Goal: Task Accomplishment & Management: Use online tool/utility

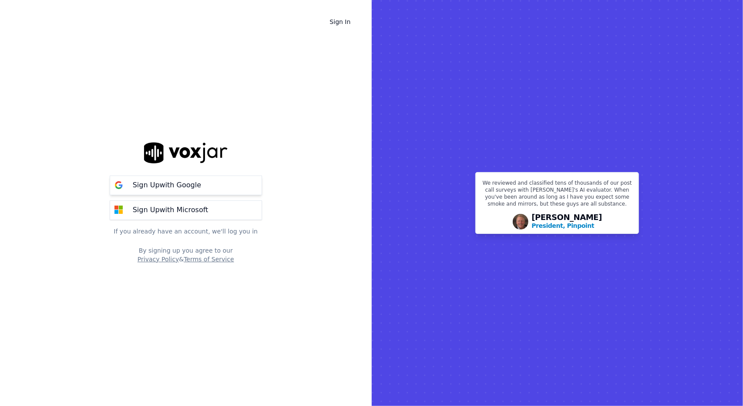
click at [180, 185] on p "Sign Up with Google" at bounding box center [167, 185] width 68 height 10
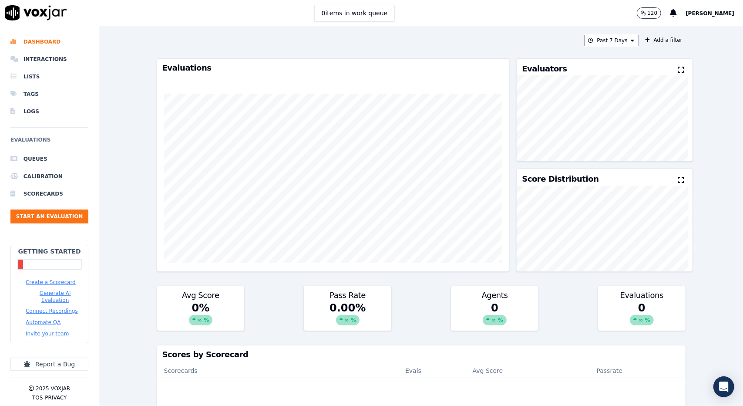
click at [43, 281] on button "Create a Scorecard" at bounding box center [51, 282] width 50 height 7
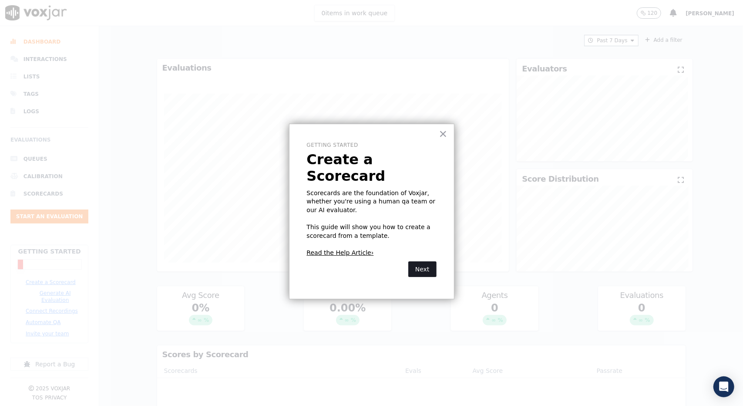
click at [424, 261] on button "Next" at bounding box center [422, 269] width 28 height 16
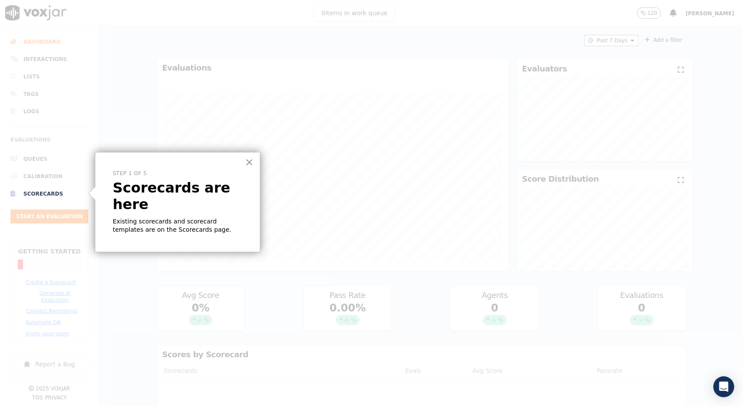
click at [205, 217] on p "Existing scorecards and scorecard templates are on the Scorecards page." at bounding box center [178, 225] width 130 height 17
click at [251, 160] on button "×" at bounding box center [249, 162] width 8 height 14
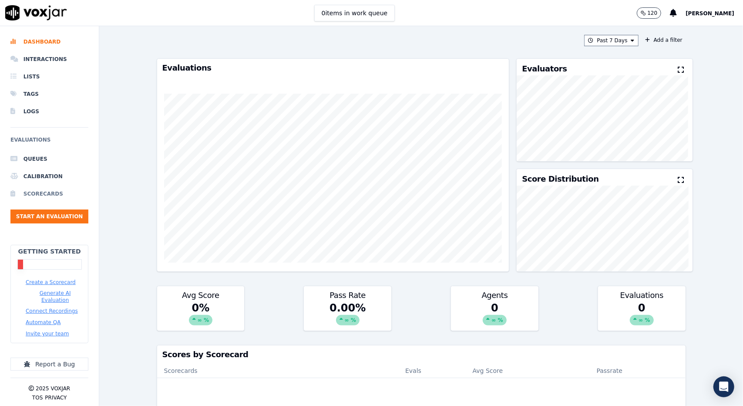
click at [39, 191] on li "Scorecards" at bounding box center [49, 193] width 78 height 17
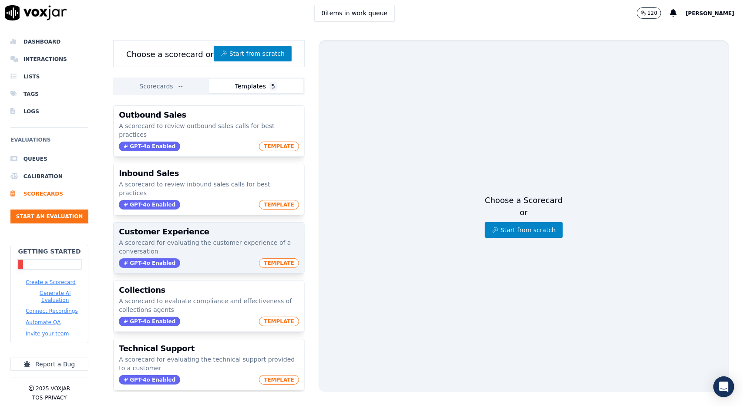
click at [213, 258] on div "GPT-4o Enabled TEMPLATE" at bounding box center [209, 263] width 180 height 10
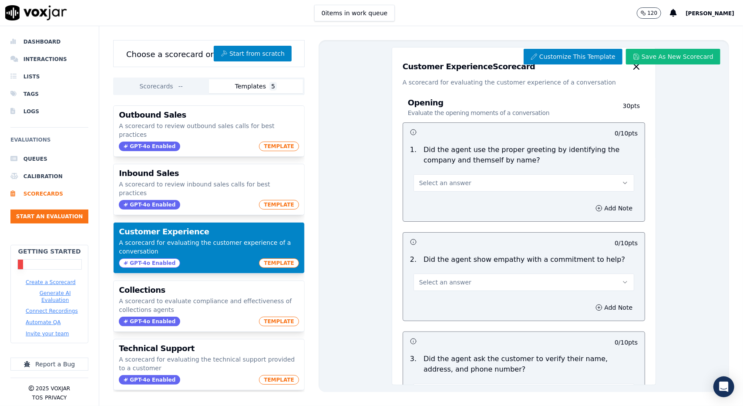
click at [487, 182] on button "Select an answer" at bounding box center [524, 182] width 221 height 17
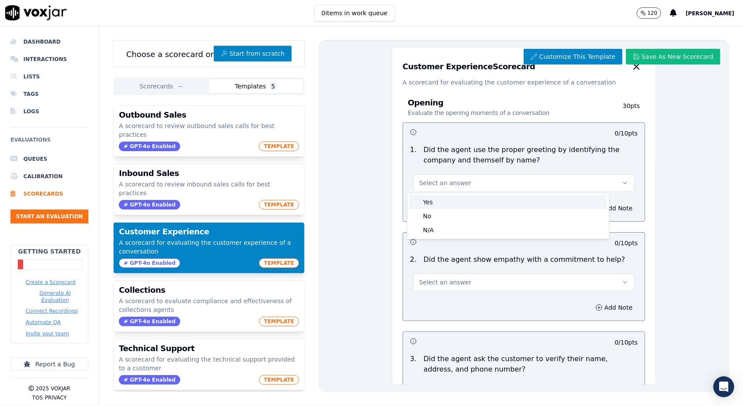
click at [465, 198] on div "Yes" at bounding box center [508, 202] width 198 height 14
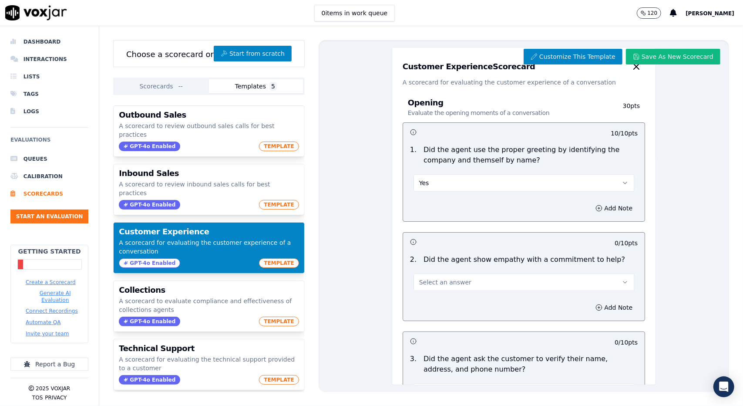
click at [485, 209] on div "Add Note" at bounding box center [524, 208] width 242 height 26
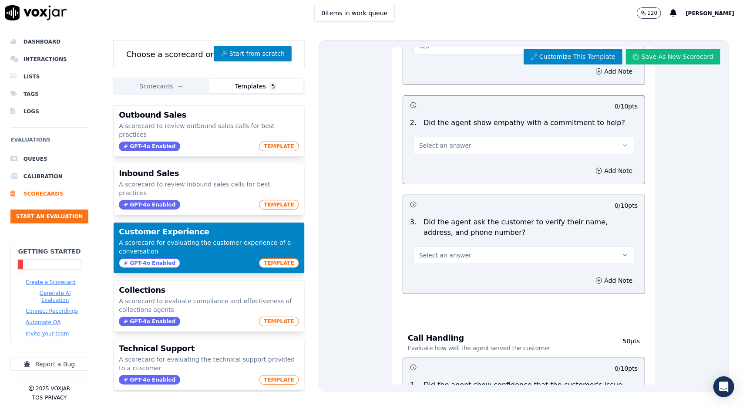
scroll to position [174, 0]
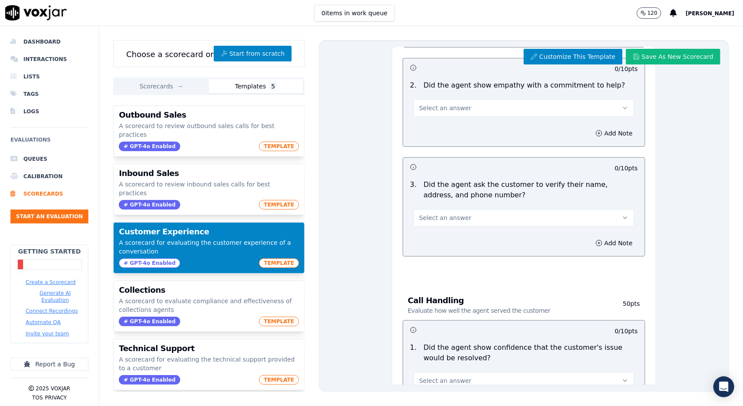
click at [510, 104] on button "Select an answer" at bounding box center [524, 107] width 221 height 17
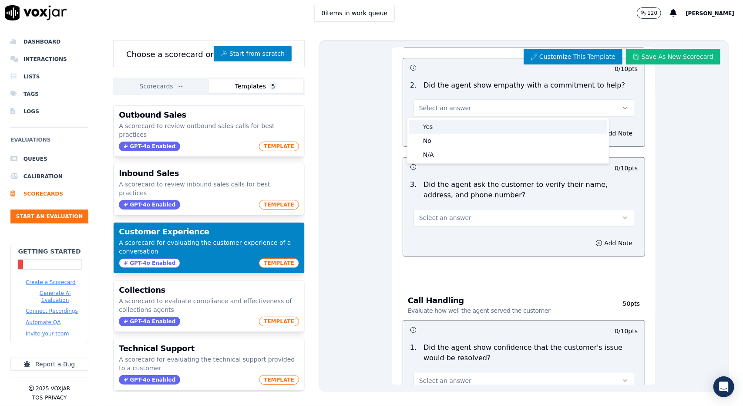
click at [498, 126] on div "Yes" at bounding box center [508, 127] width 198 height 14
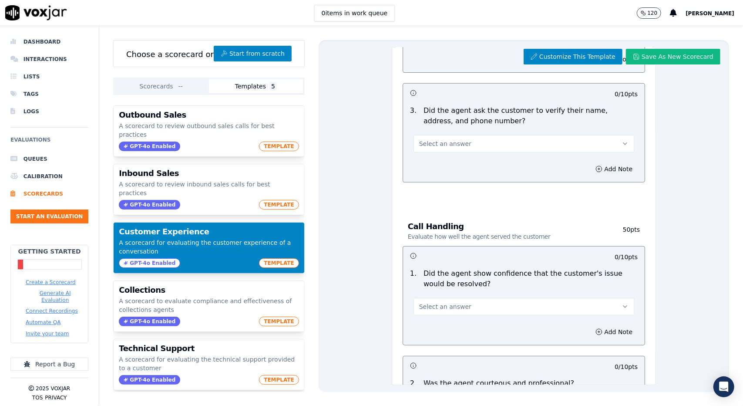
scroll to position [218, 0]
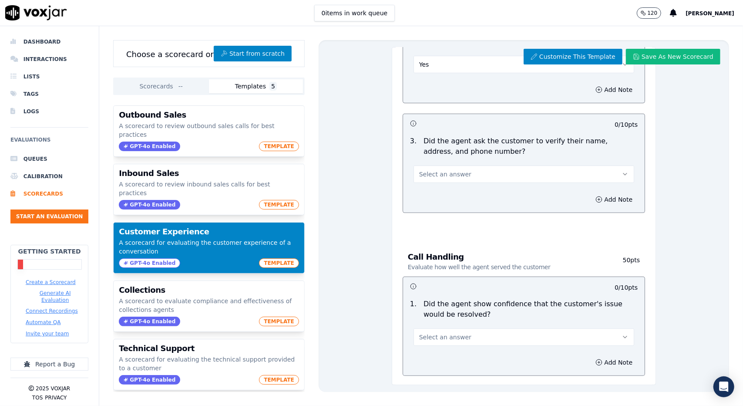
click at [489, 177] on button "Select an answer" at bounding box center [524, 173] width 221 height 17
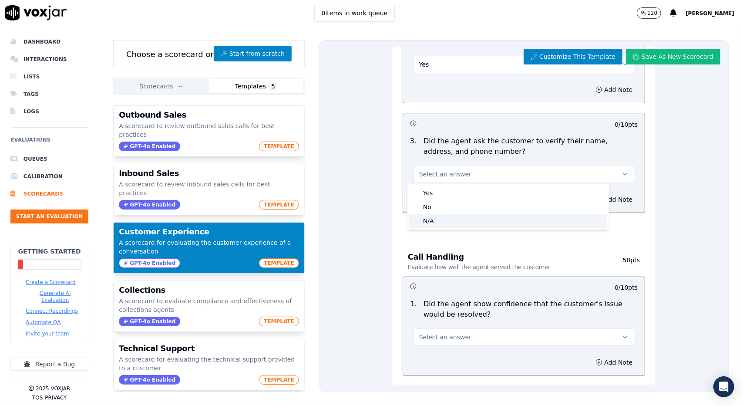
click at [485, 222] on div "N/A" at bounding box center [508, 221] width 198 height 14
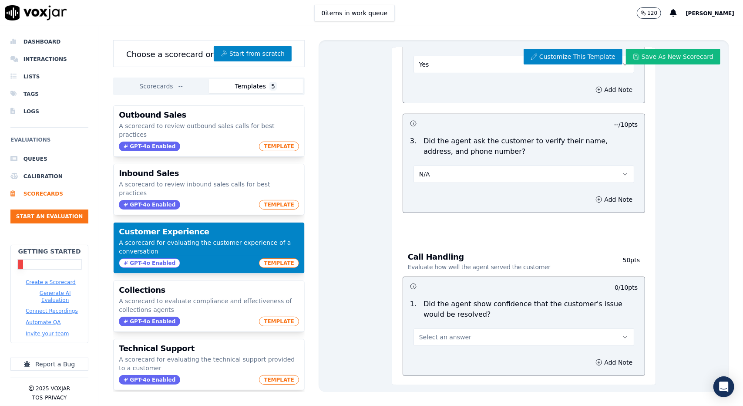
click at [508, 212] on div "Opening Evaluate the opening moments of a conversation 30 pts 10 / 10 pts 1 . D…" at bounding box center [524, 49] width 256 height 361
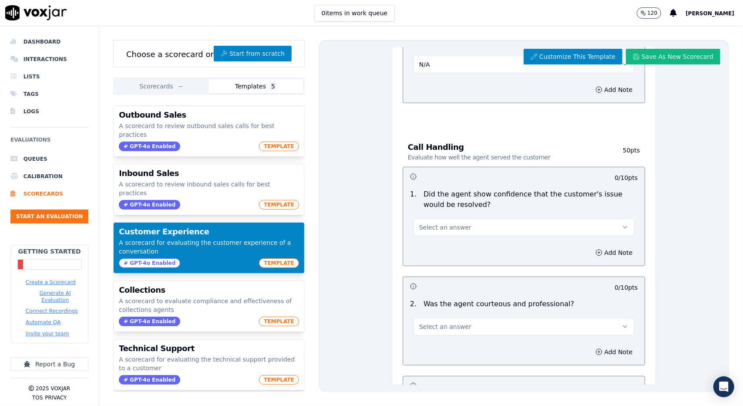
scroll to position [348, 0]
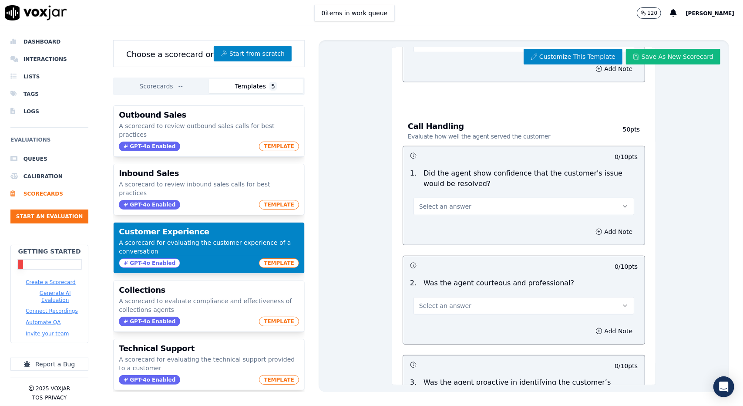
click at [509, 206] on button "Select an answer" at bounding box center [524, 206] width 221 height 17
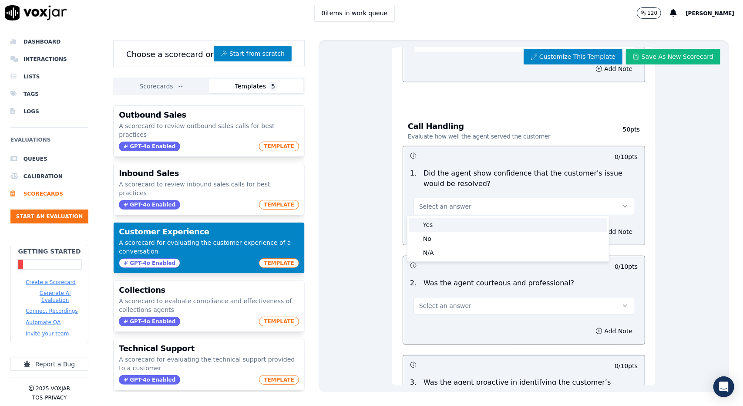
click at [491, 226] on div "Yes" at bounding box center [508, 225] width 198 height 14
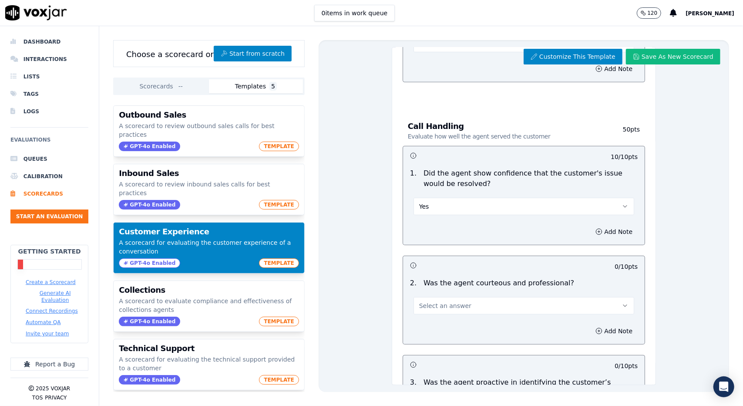
click at [507, 263] on h3 at bounding box center [467, 265] width 114 height 11
click at [514, 308] on button "Select an answer" at bounding box center [524, 305] width 221 height 17
click at [467, 320] on div "Yes" at bounding box center [508, 324] width 198 height 14
click at [514, 280] on p "Was the agent courteous and professional?" at bounding box center [499, 283] width 151 height 10
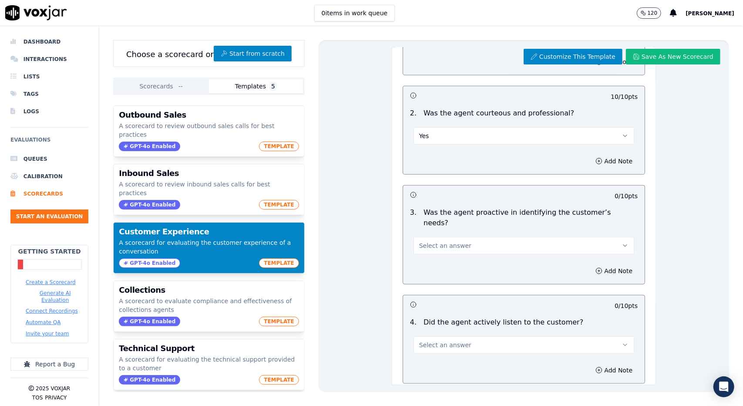
scroll to position [522, 0]
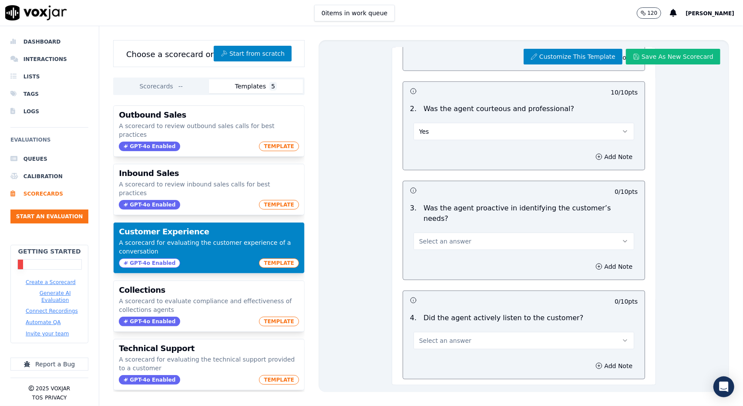
click at [497, 233] on button "Select an answer" at bounding box center [524, 241] width 221 height 17
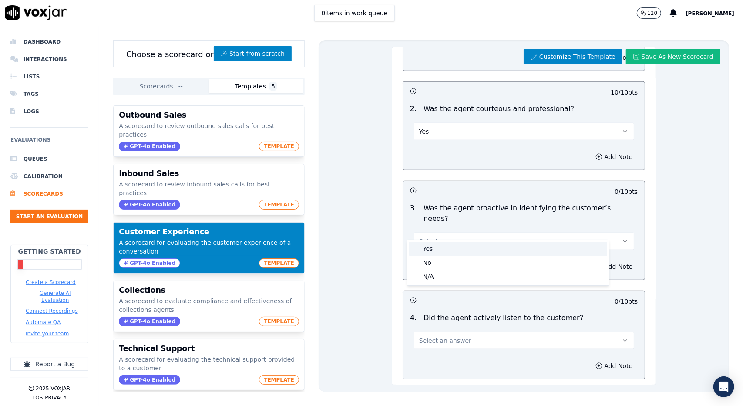
click at [486, 245] on div "Yes" at bounding box center [508, 249] width 198 height 14
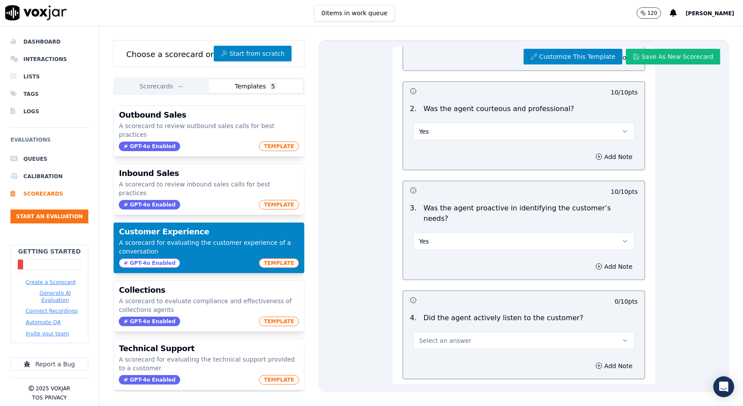
click at [486, 261] on div "Add Note" at bounding box center [524, 266] width 242 height 26
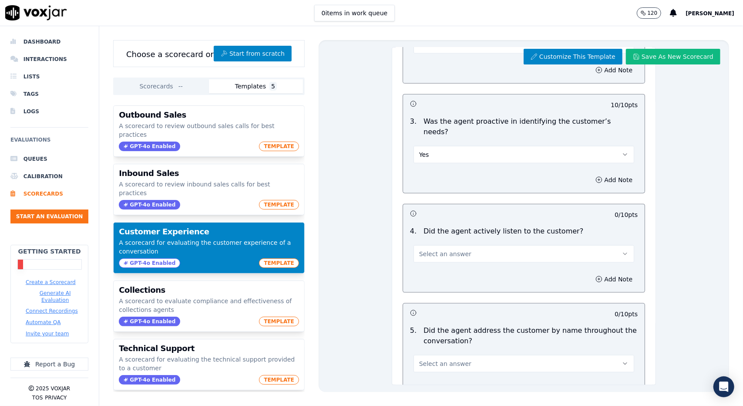
scroll to position [610, 0]
click at [494, 245] on button "Select an answer" at bounding box center [524, 253] width 221 height 17
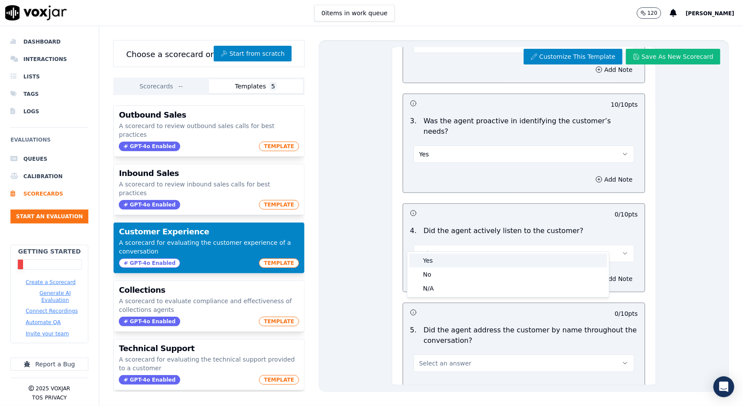
click at [480, 261] on div "Yes" at bounding box center [508, 260] width 198 height 14
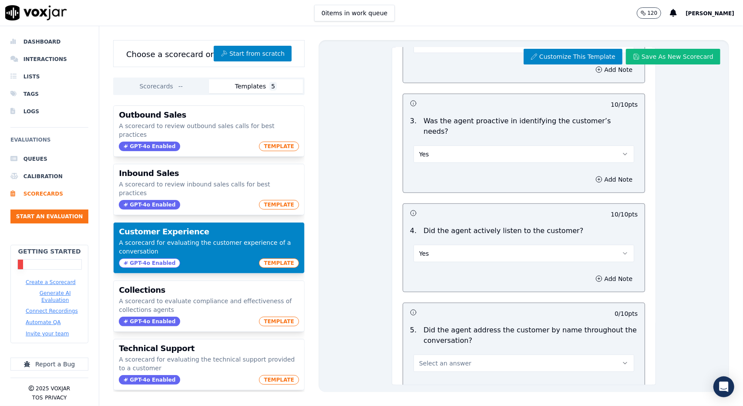
click at [494, 266] on div "Add Note" at bounding box center [524, 279] width 242 height 26
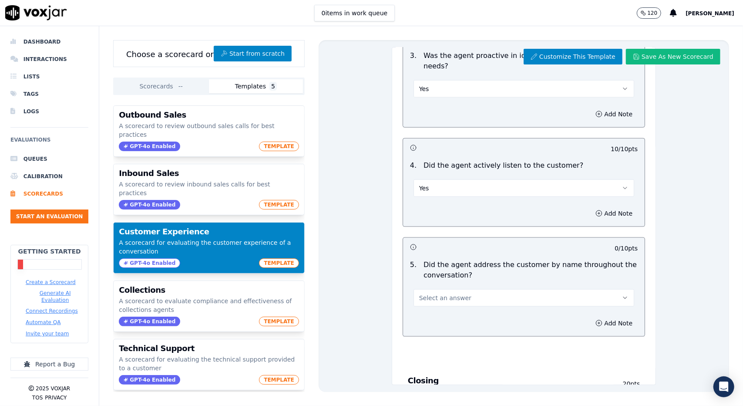
scroll to position [697, 0]
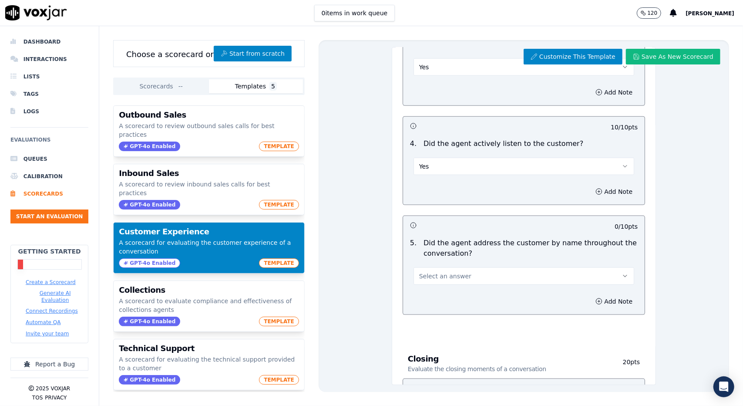
click at [502, 267] on button "Select an answer" at bounding box center [524, 275] width 221 height 17
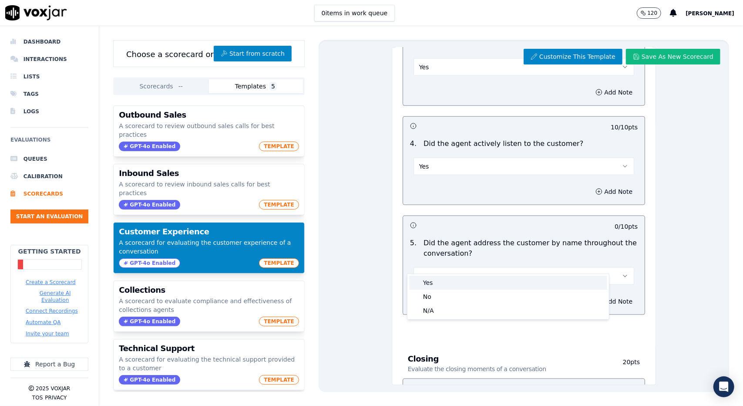
click at [470, 284] on div "Yes" at bounding box center [508, 283] width 198 height 14
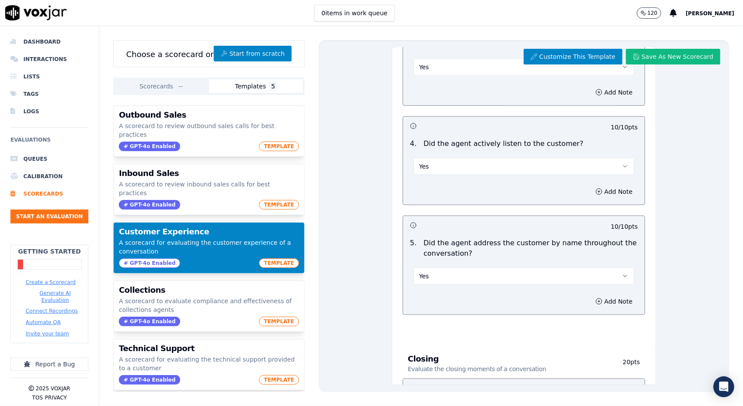
click at [491, 294] on div "Add Note" at bounding box center [524, 301] width 242 height 26
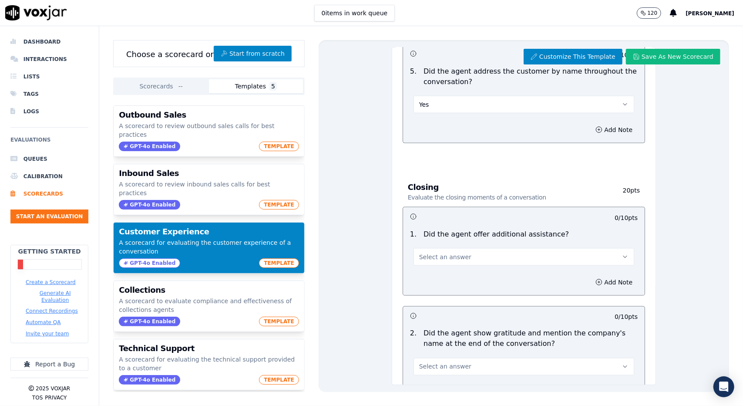
scroll to position [871, 0]
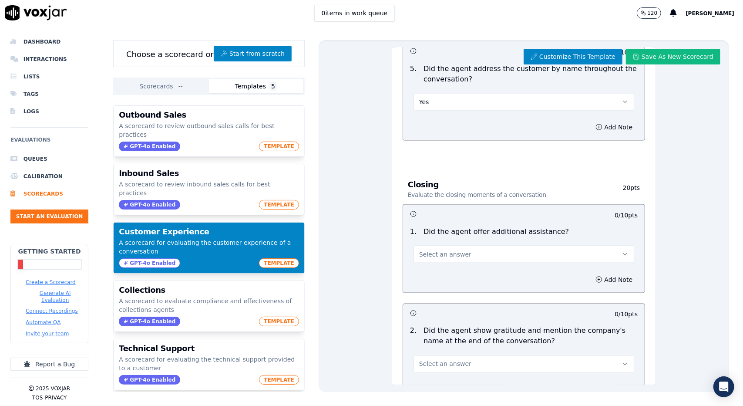
click at [481, 246] on button "Select an answer" at bounding box center [524, 254] width 221 height 17
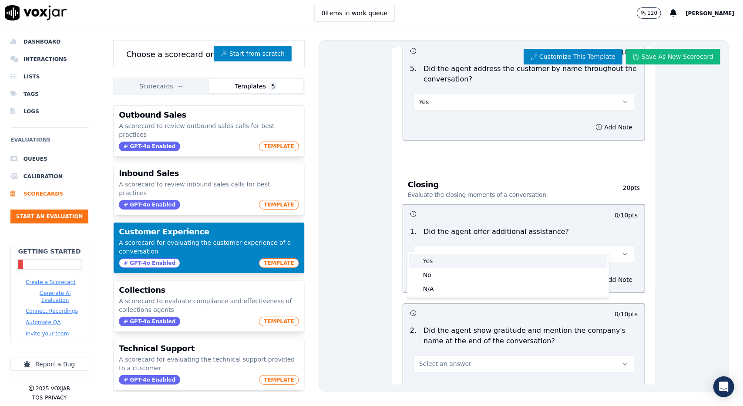
click at [475, 264] on div "Yes" at bounding box center [508, 261] width 198 height 14
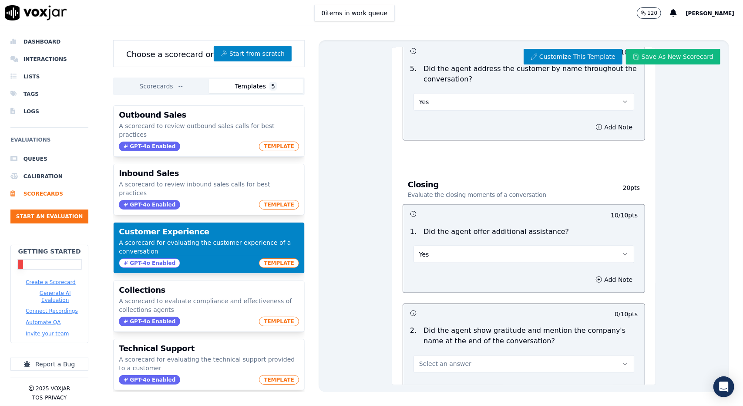
click at [476, 287] on div "10 / 10 pts 1 . Did the agent offer additional assistance? Yes Add Note 0 / 10 …" at bounding box center [524, 303] width 243 height 199
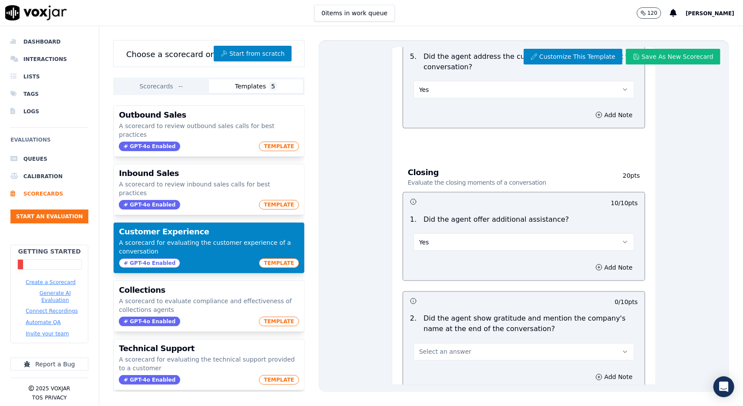
scroll to position [933, 0]
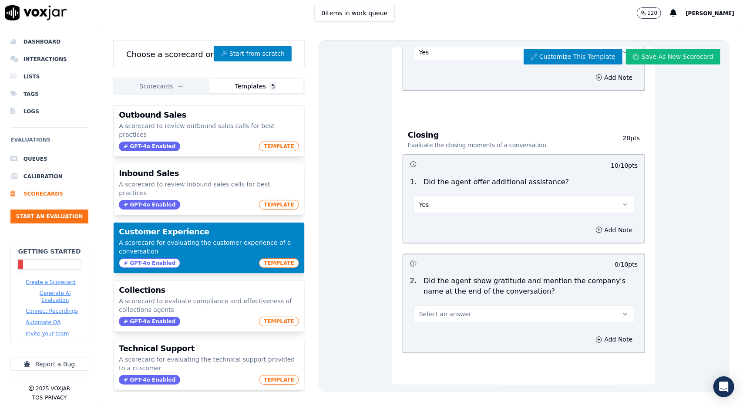
click at [487, 306] on button "Select an answer" at bounding box center [524, 314] width 221 height 17
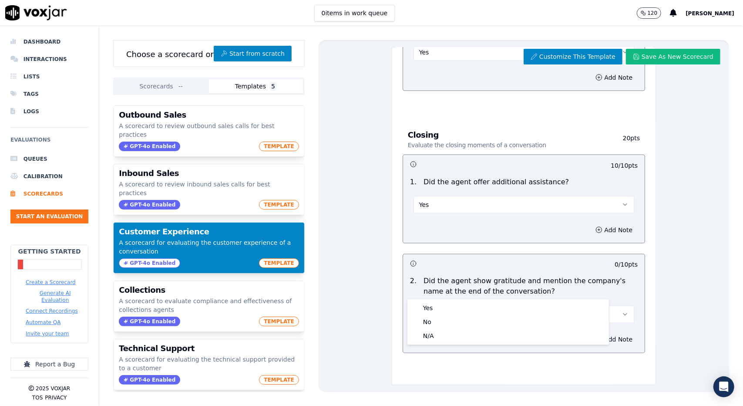
click at [494, 276] on p "Did the agent show gratitude and mention the company's name at the end of the c…" at bounding box center [531, 286] width 214 height 21
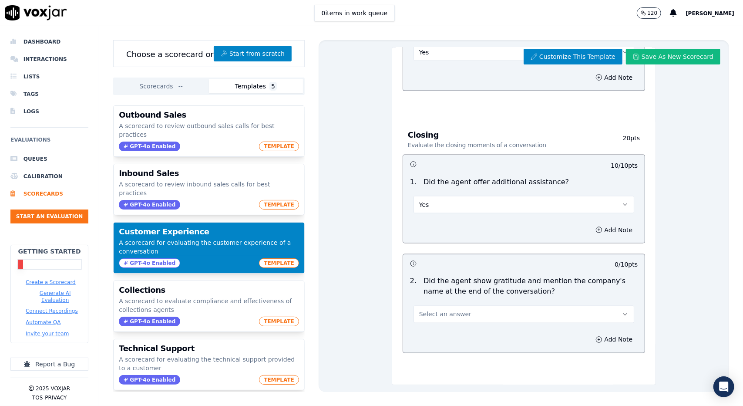
click at [493, 306] on button "Select an answer" at bounding box center [524, 314] width 221 height 17
click at [478, 337] on div "N/A" at bounding box center [508, 336] width 198 height 14
click at [582, 56] on button "Customize This Template" at bounding box center [573, 57] width 99 height 16
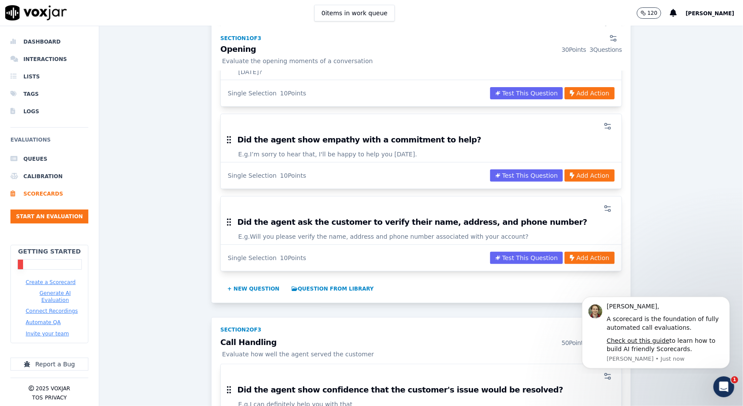
scroll to position [261, 0]
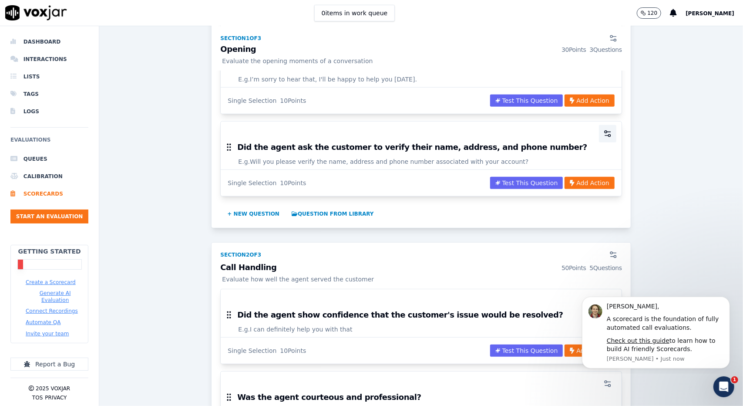
click at [603, 129] on icon "button" at bounding box center [607, 133] width 9 height 9
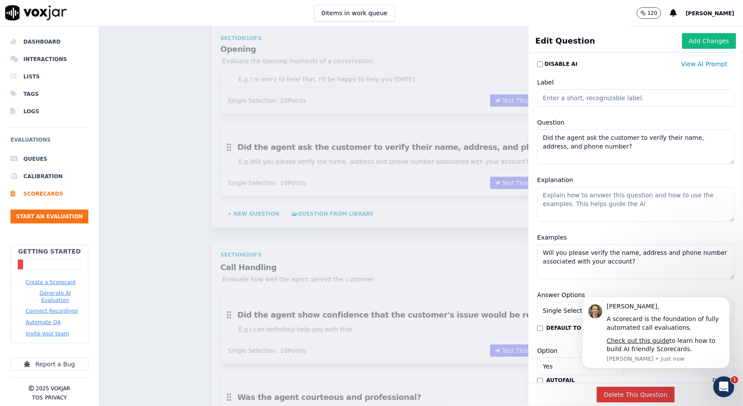
click at [607, 387] on button "Delete This Question" at bounding box center [636, 395] width 78 height 16
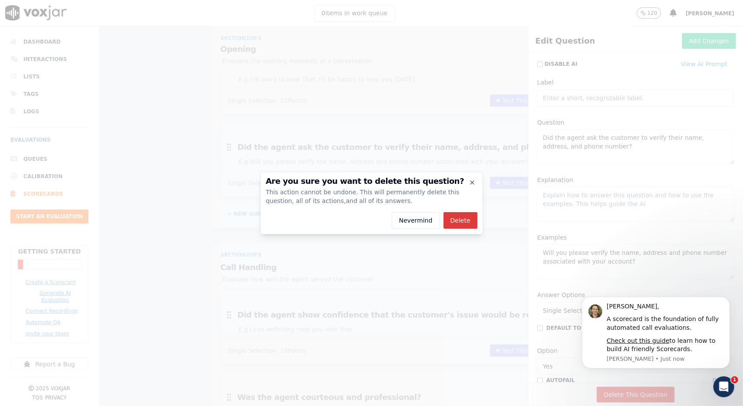
click at [464, 218] on button "Delete" at bounding box center [461, 220] width 34 height 17
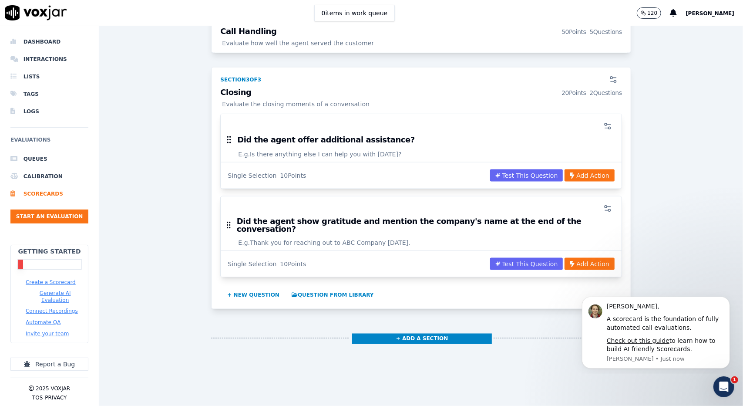
scroll to position [864, 0]
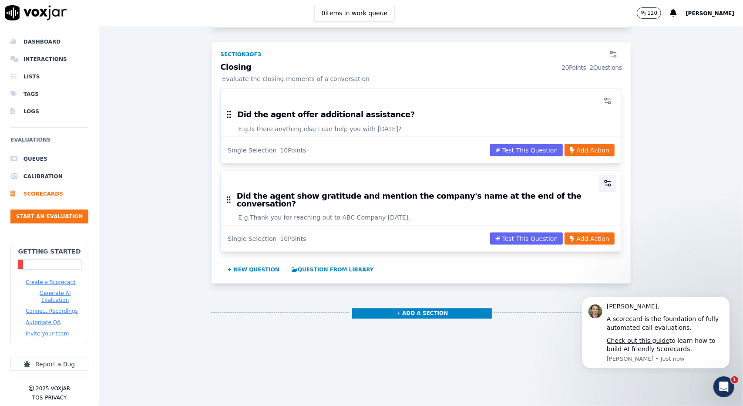
click at [607, 182] on icon "button" at bounding box center [608, 182] width 3 height 0
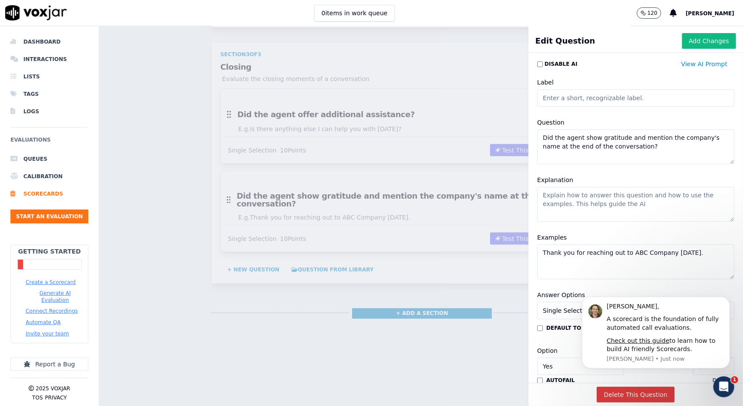
click at [609, 387] on button "Delete This Question" at bounding box center [636, 395] width 78 height 16
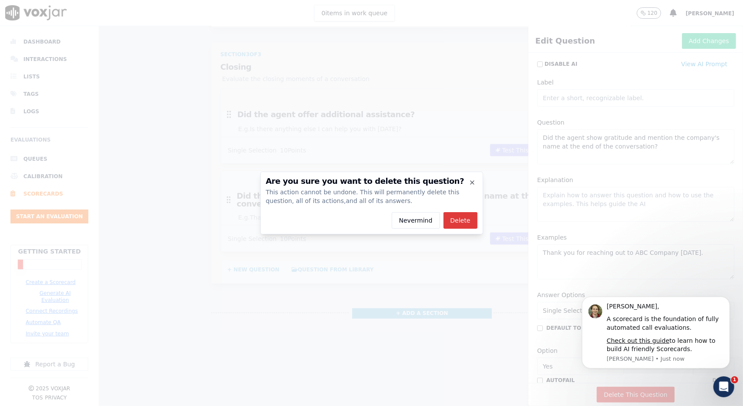
click at [466, 225] on button "Delete" at bounding box center [461, 220] width 34 height 17
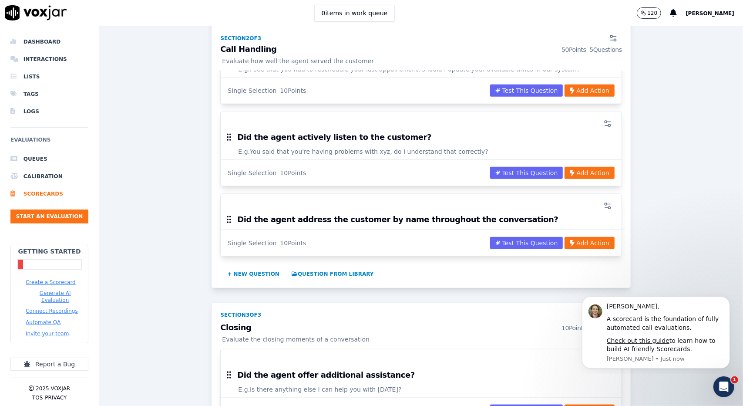
scroll to position [608, 0]
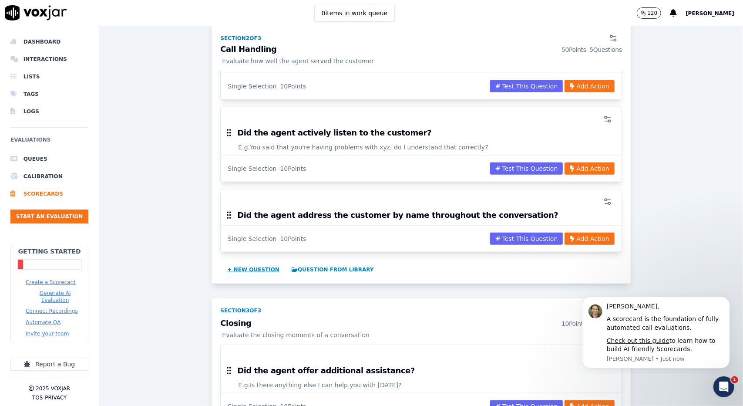
click at [257, 263] on button "+ New question" at bounding box center [253, 270] width 59 height 14
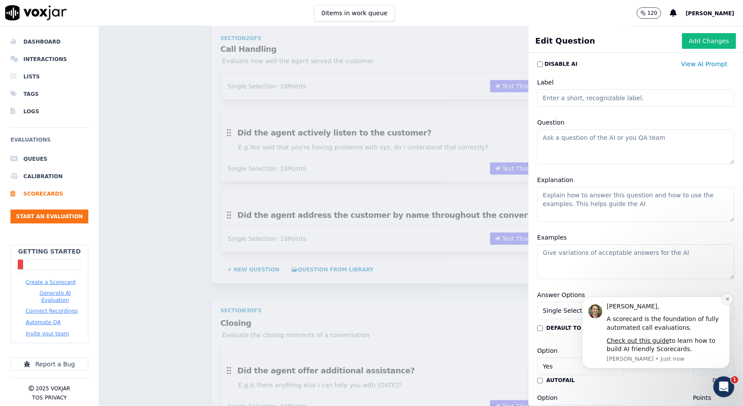
click at [730, 300] on button "Dismiss notification" at bounding box center [726, 298] width 11 height 11
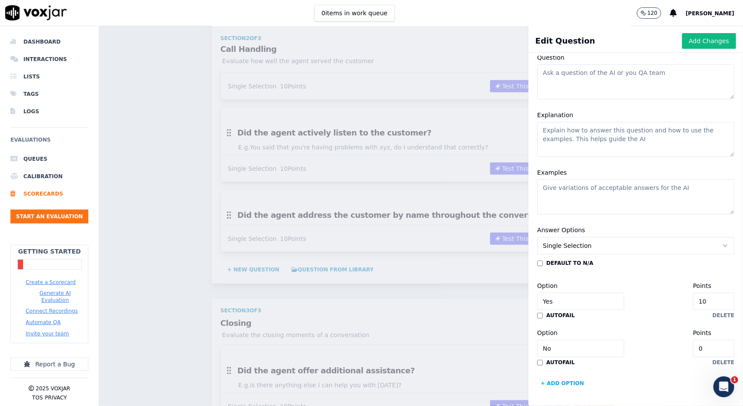
scroll to position [87, 0]
click at [639, 237] on button "Single Selection" at bounding box center [635, 245] width 197 height 17
click at [592, 219] on div "Answer Options Single Selection default to N/A Option Yes Points 10 autofail de…" at bounding box center [636, 307] width 208 height 176
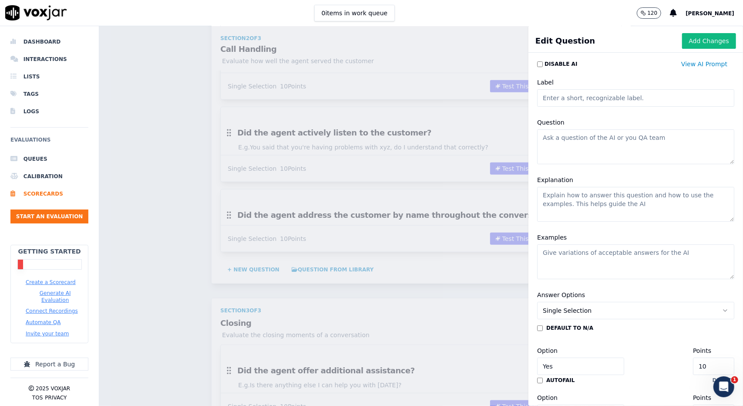
click at [565, 144] on textarea "Question" at bounding box center [635, 146] width 197 height 35
click at [611, 154] on textarea "Was the client upset?" at bounding box center [635, 146] width 197 height 35
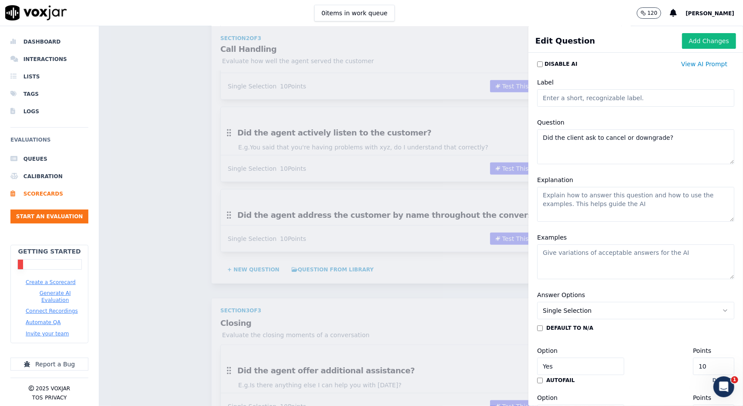
type textarea "Did the client ask to cancel or downgrade?"
click at [641, 207] on textarea "Explanation" at bounding box center [635, 204] width 197 height 35
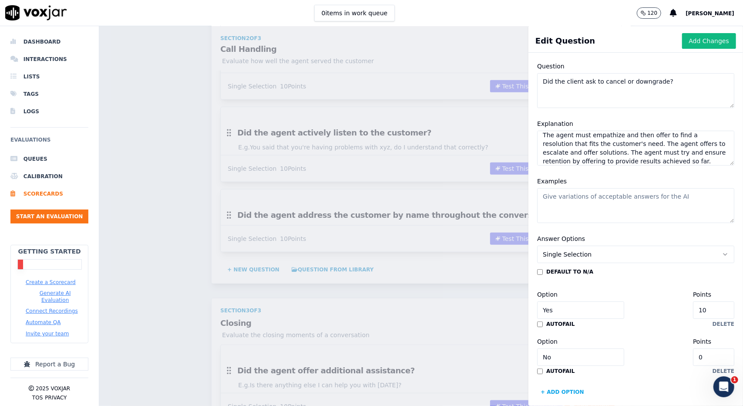
scroll to position [87, 0]
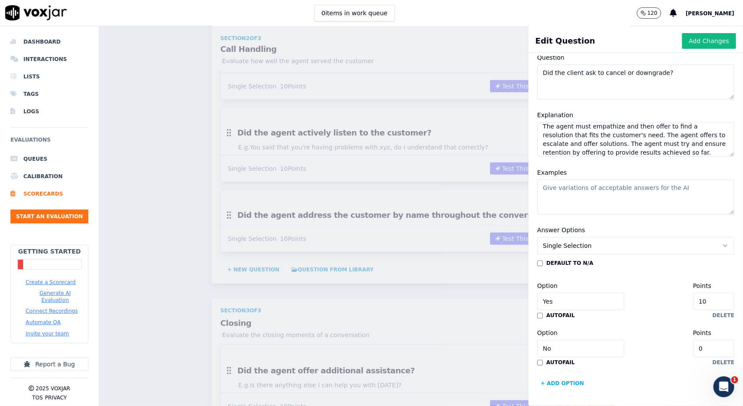
type textarea "The agent must empathize and then offer to find a resolution that fits the cust…"
click at [615, 237] on button "Single Selection" at bounding box center [635, 245] width 197 height 17
click at [618, 195] on div "Examples" at bounding box center [636, 190] width 208 height 57
click at [616, 179] on textarea "Examples" at bounding box center [635, 196] width 197 height 35
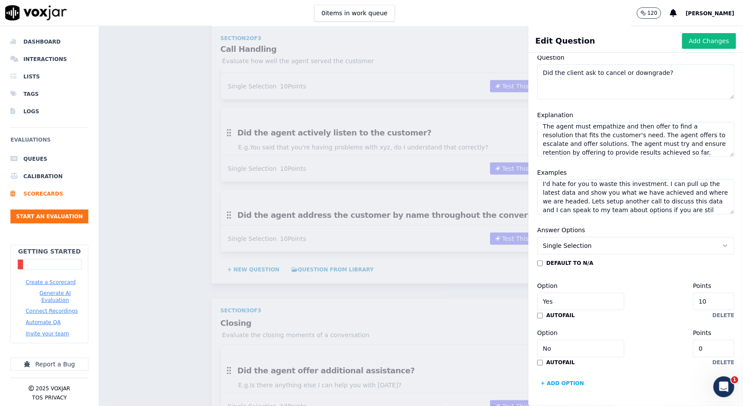
scroll to position [30, 0]
type textarea "Im sorry to hear that you are looking for an option to cancel. I see here that …"
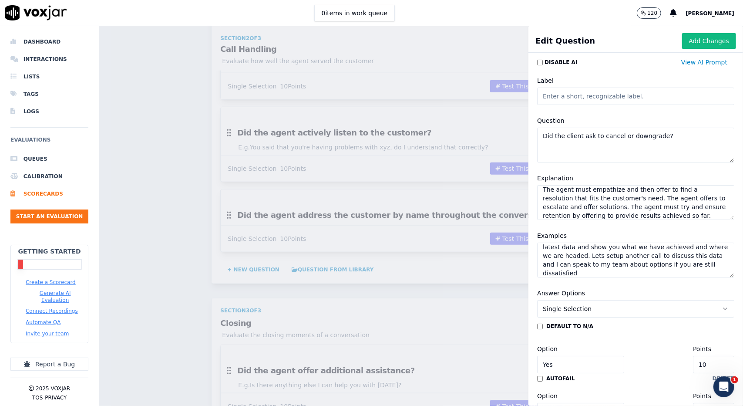
scroll to position [0, 0]
click at [609, 100] on input "Label" at bounding box center [635, 97] width 197 height 17
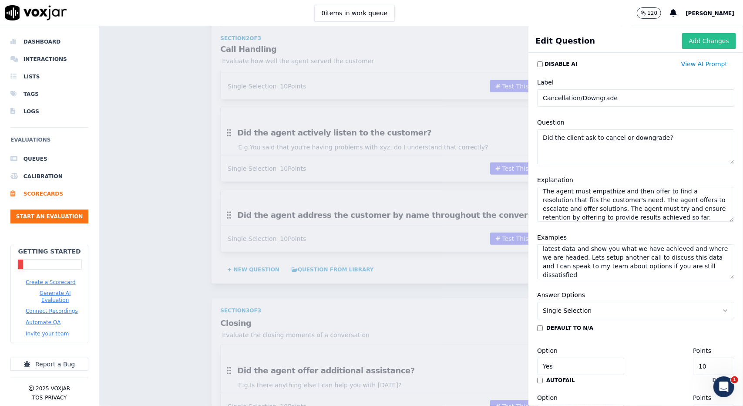
type input "Cancellation/Downgrade"
click at [691, 47] on button "Add Changes" at bounding box center [709, 41] width 54 height 16
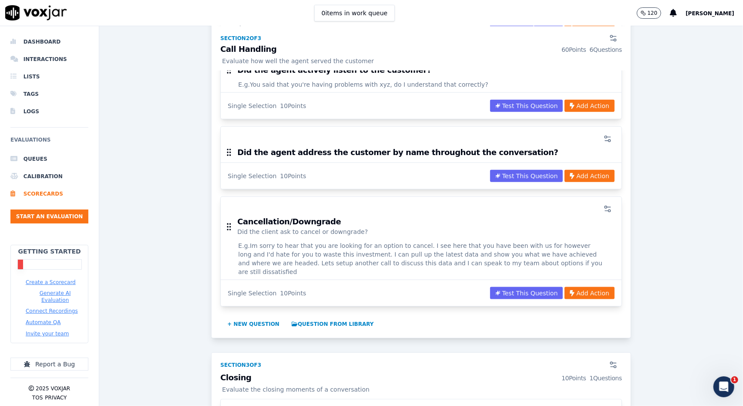
scroll to position [651, 0]
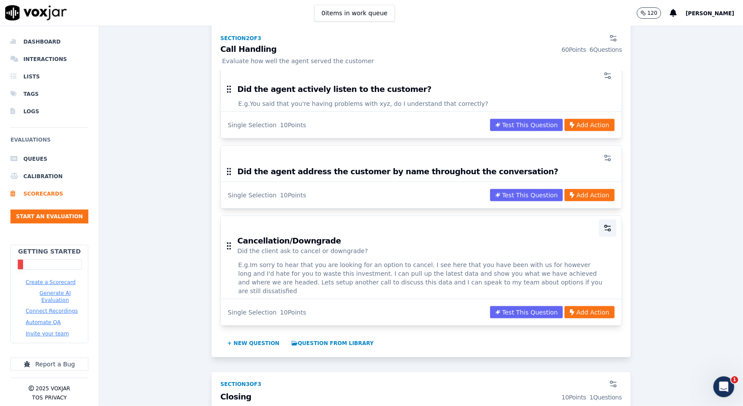
click at [603, 224] on icon "button" at bounding box center [607, 228] width 9 height 9
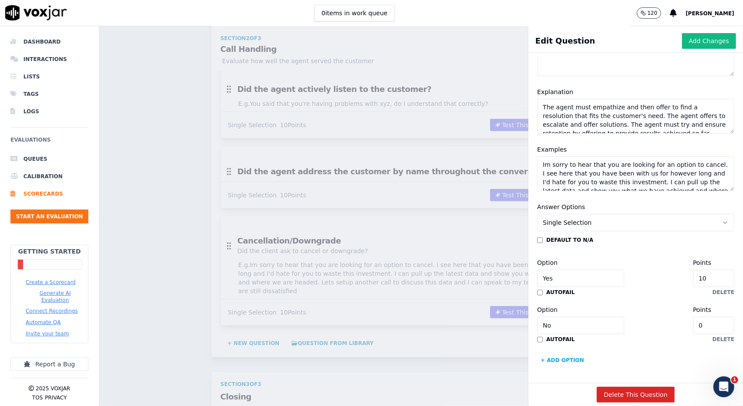
scroll to position [114, 0]
click at [693, 317] on input "0" at bounding box center [713, 325] width 41 height 17
click at [700, 317] on input "0" at bounding box center [713, 325] width 41 height 17
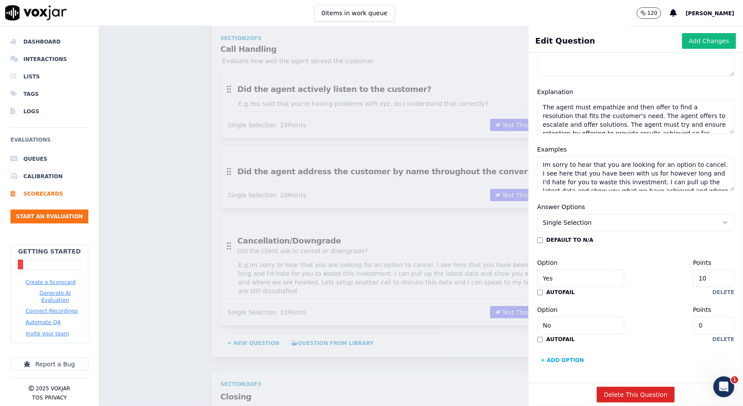
click at [700, 317] on input "0" at bounding box center [713, 325] width 41 height 17
click at [693, 270] on input "10" at bounding box center [713, 278] width 41 height 17
type input "5"
type input "6"
type input "8"
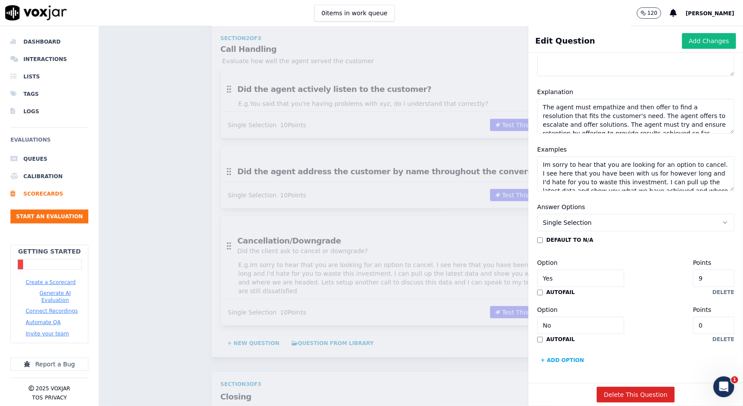
type input "10"
click at [652, 320] on div "default to N/A Option Yes Points 10 autofail delete Option No Points 0 autofail…" at bounding box center [635, 301] width 197 height 131
click at [488, 59] on div "Scorecards Scorecard Editor Save Scorecard Customer Experience TEMPLATE A score…" at bounding box center [421, 216] width 644 height 380
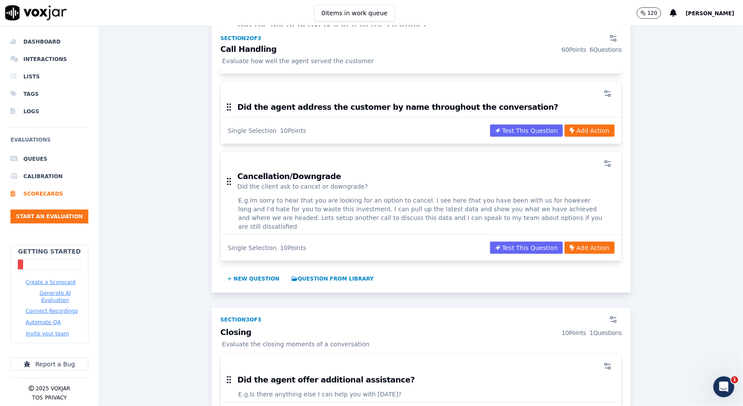
scroll to position [695, 0]
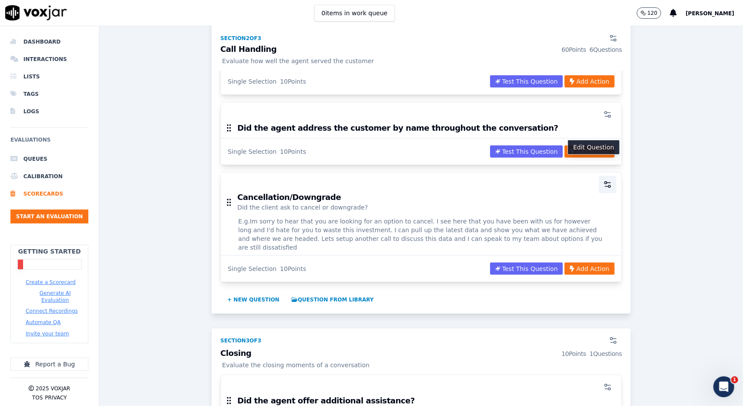
click at [603, 180] on icon "button" at bounding box center [607, 184] width 9 height 9
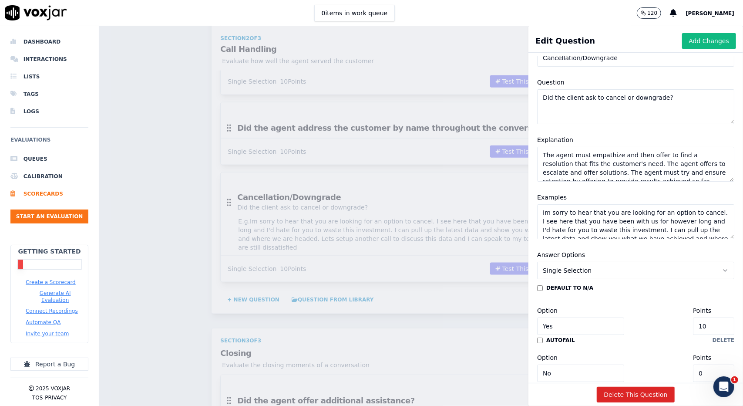
scroll to position [44, 0]
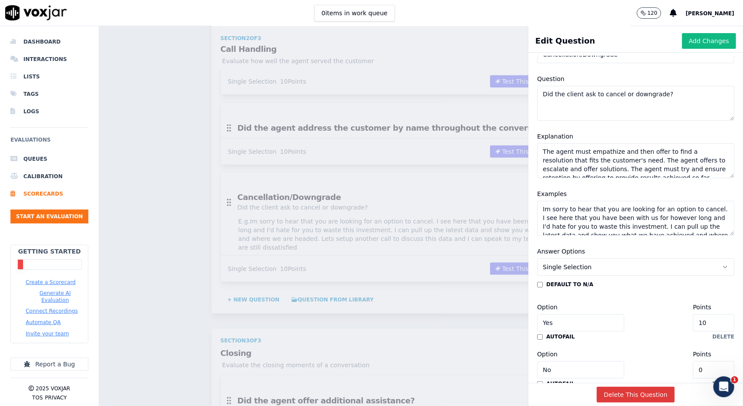
click at [622, 387] on button "Delete This Question" at bounding box center [636, 395] width 78 height 16
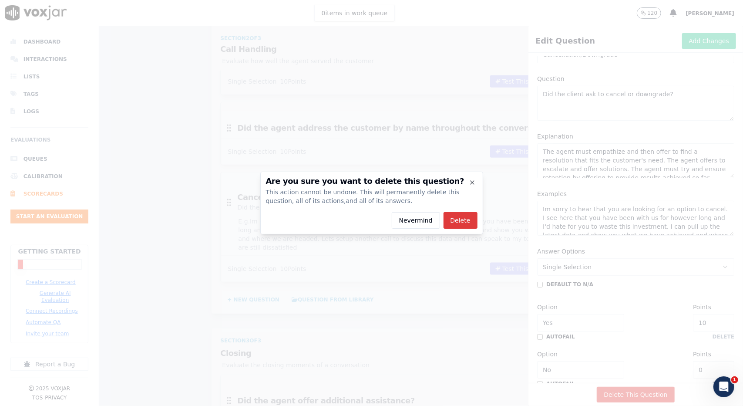
click at [465, 223] on button "Delete" at bounding box center [461, 220] width 34 height 17
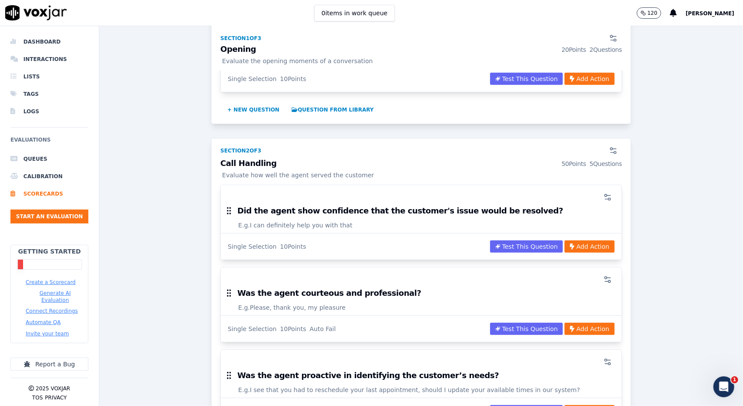
scroll to position [0, 0]
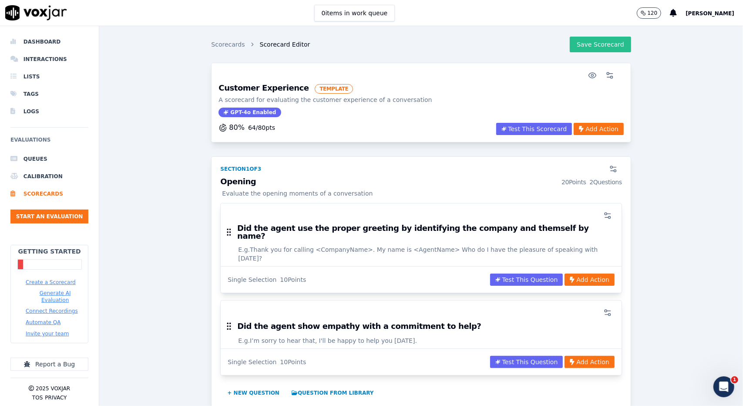
click at [589, 38] on button "Save Scorecard" at bounding box center [600, 45] width 61 height 16
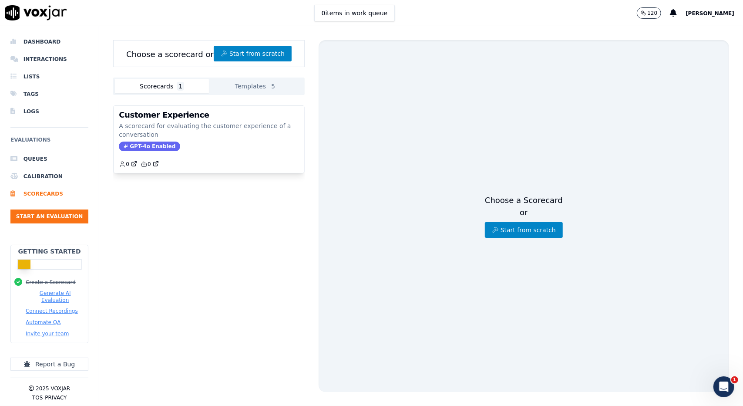
click at [52, 294] on button "Generate AI Evaluation" at bounding box center [55, 297] width 59 height 14
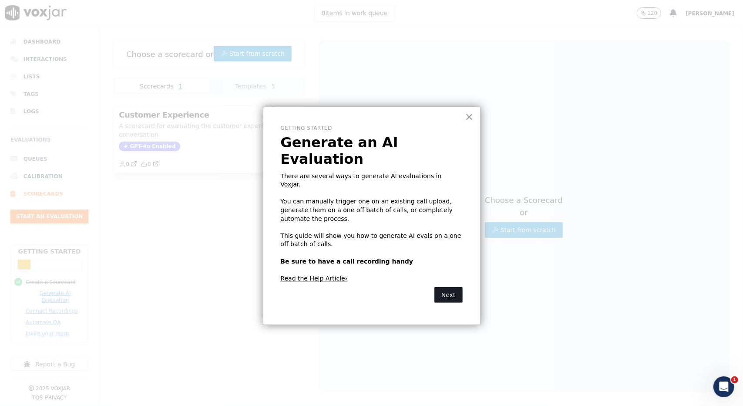
click at [452, 287] on button "Next" at bounding box center [449, 295] width 28 height 16
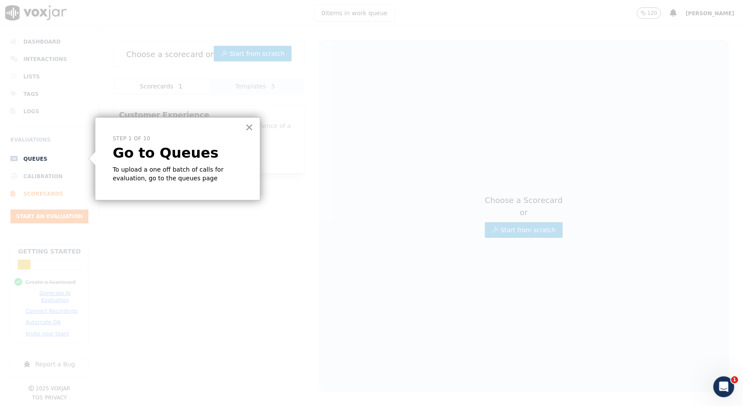
click at [247, 126] on button "×" at bounding box center [249, 127] width 8 height 14
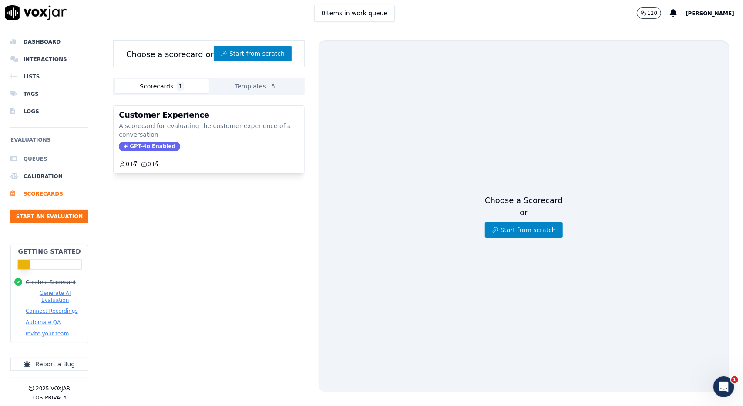
click at [29, 154] on li "Queues" at bounding box center [49, 158] width 78 height 17
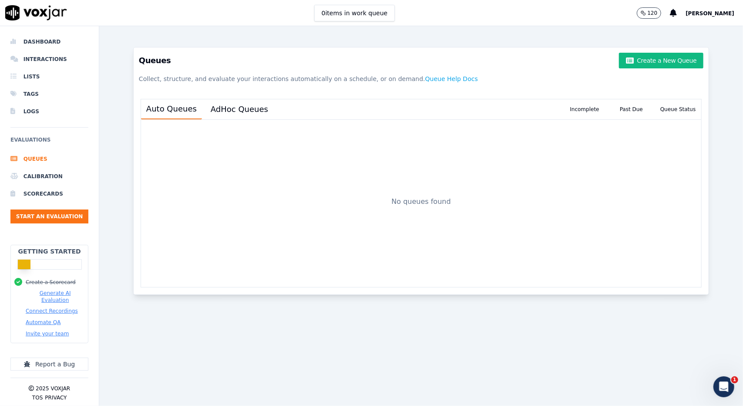
click at [52, 307] on button "Connect Recordings" at bounding box center [52, 310] width 52 height 7
